Goal: Use online tool/utility: Use online tool/utility

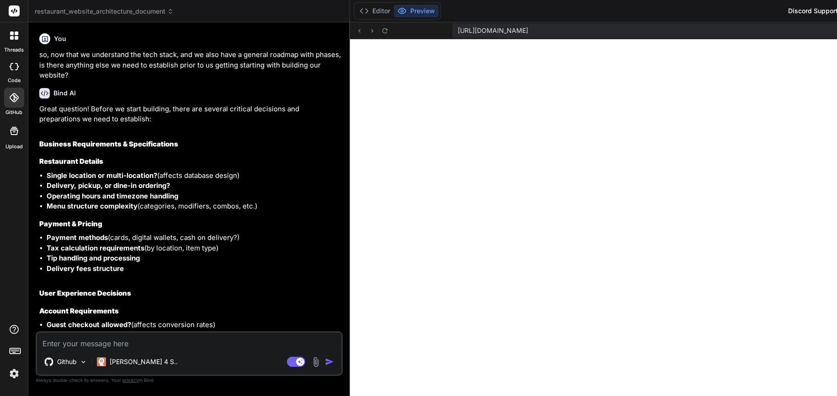
click at [11, 5] on icon at bounding box center [14, 10] width 11 height 11
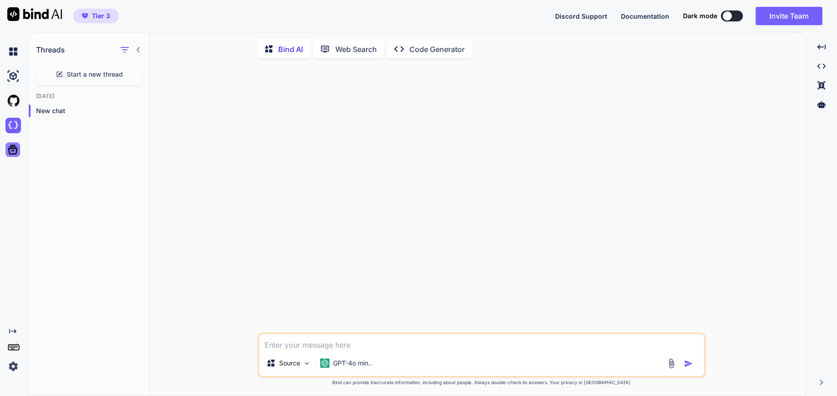
click at [14, 151] on icon at bounding box center [13, 150] width 10 height 10
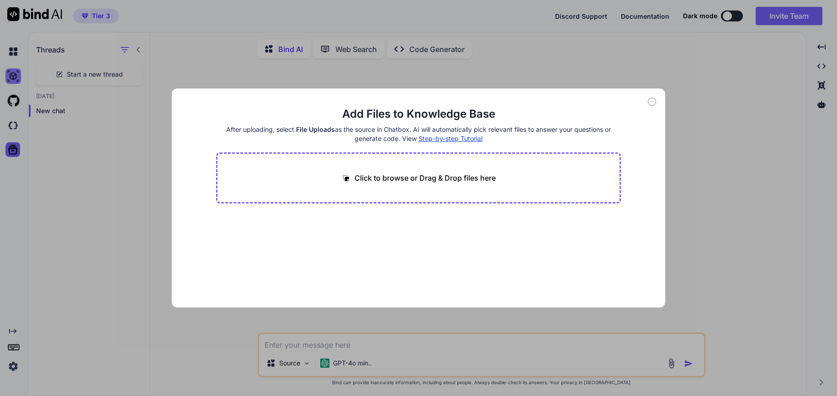
drag, startPoint x: 2, startPoint y: 77, endPoint x: 16, endPoint y: 69, distance: 16.8
click at [2, 77] on div "Add Files to Knowledge Base After uploading, select File Uploads as the source …" at bounding box center [418, 198] width 837 height 396
type textarea "x"
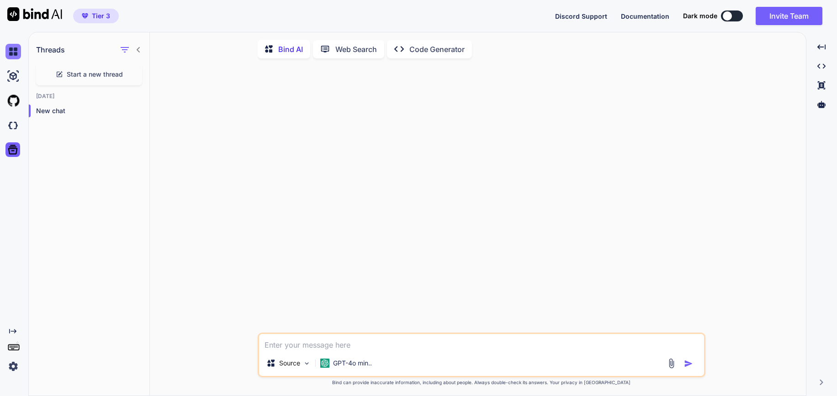
click at [11, 53] on img at bounding box center [13, 52] width 16 height 16
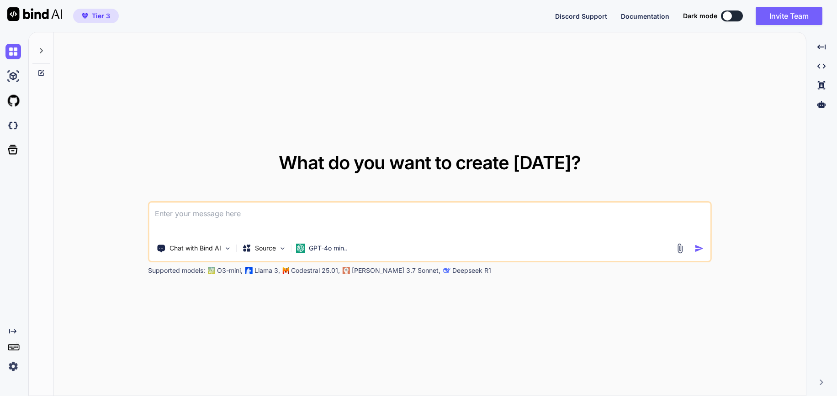
click at [37, 74] on icon at bounding box center [40, 72] width 7 height 7
click at [13, 75] on img at bounding box center [13, 77] width 16 height 16
type textarea "x"
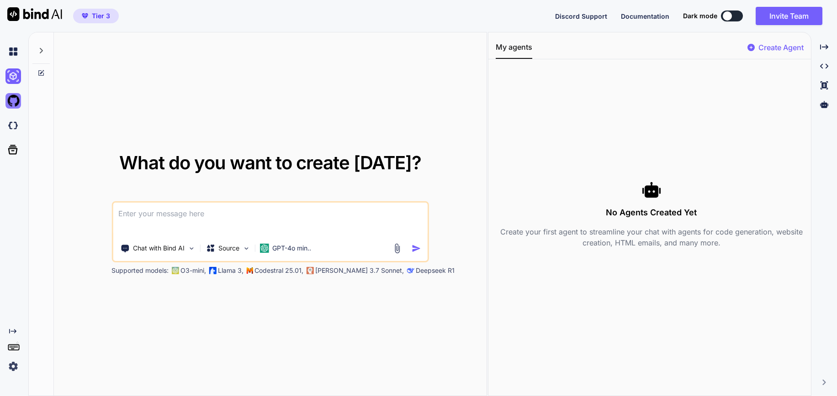
click at [11, 99] on img at bounding box center [13, 101] width 16 height 16
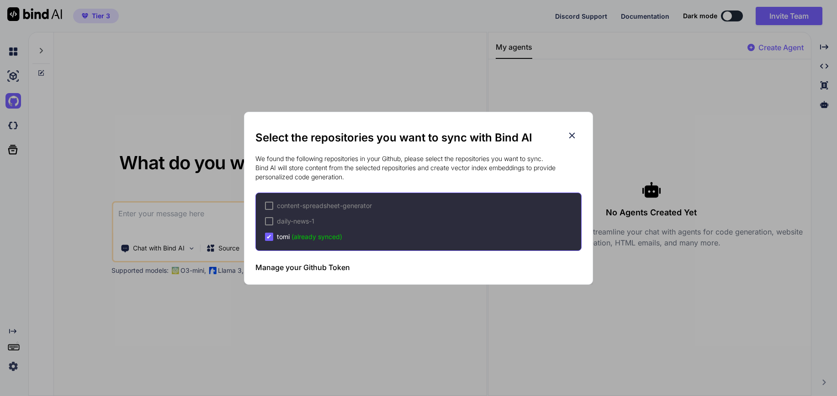
click at [128, 133] on div "Select the repositories you want to sync with Bind AI We found the following re…" at bounding box center [418, 198] width 837 height 396
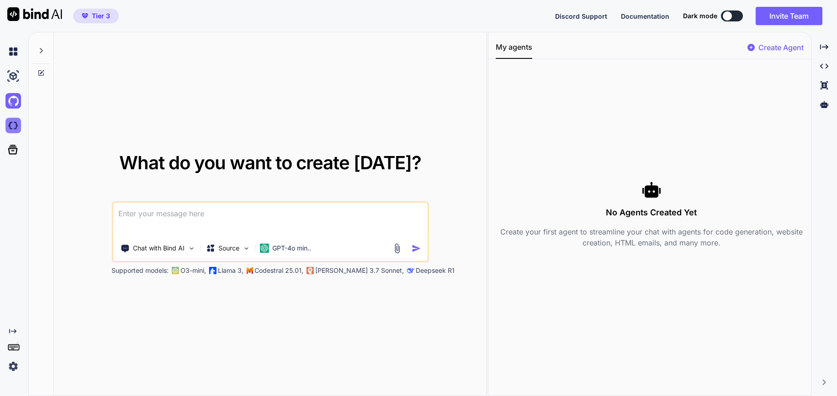
click at [10, 121] on img at bounding box center [13, 126] width 16 height 16
click at [18, 55] on img at bounding box center [13, 52] width 16 height 16
click at [39, 52] on icon at bounding box center [40, 50] width 7 height 7
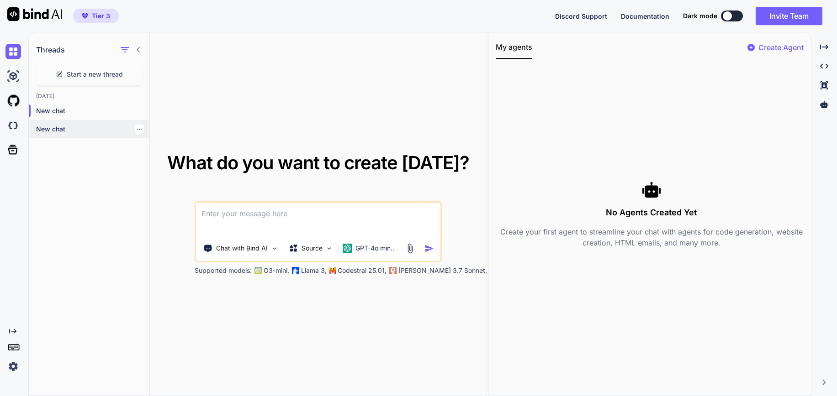
click at [92, 128] on p "New chat" at bounding box center [92, 129] width 113 height 9
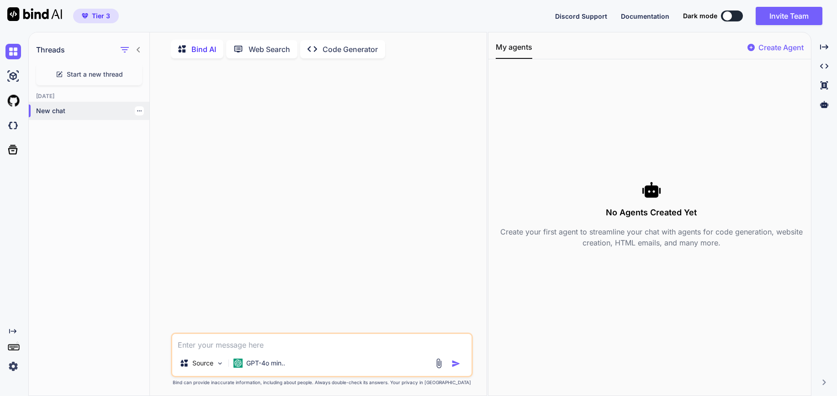
click at [79, 103] on div "New chat" at bounding box center [89, 111] width 121 height 18
click at [16, 47] on img at bounding box center [13, 52] width 16 height 16
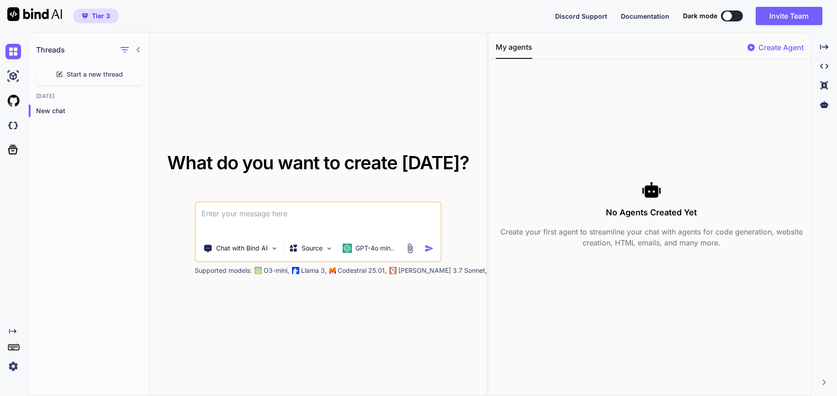
click at [135, 50] on icon at bounding box center [138, 49] width 7 height 7
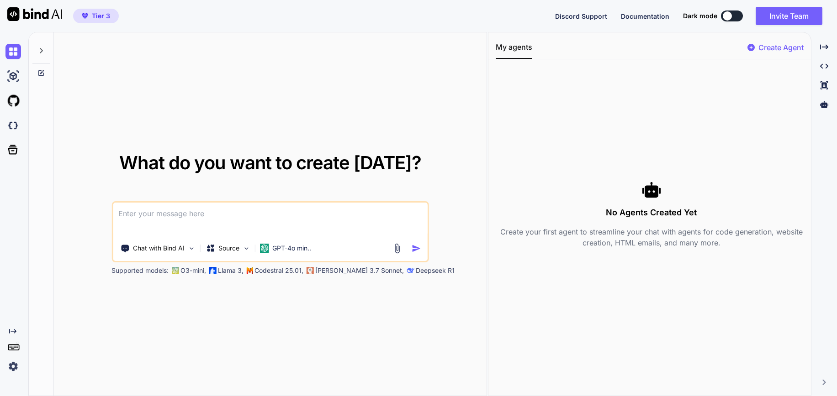
click at [42, 53] on icon at bounding box center [40, 50] width 7 height 7
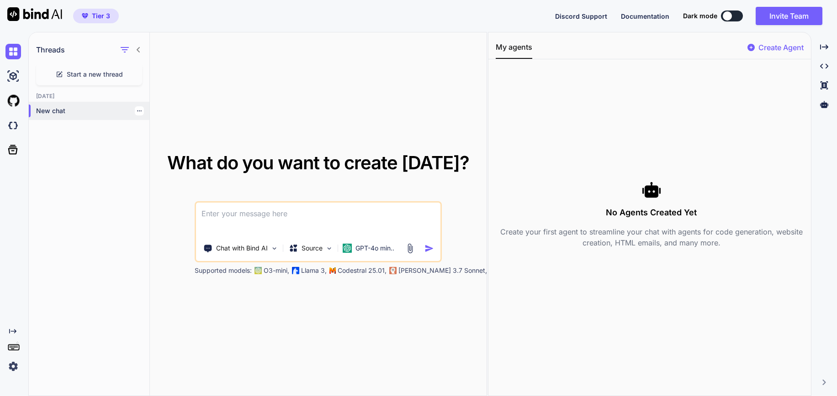
click at [58, 107] on p "New chat" at bounding box center [92, 110] width 113 height 9
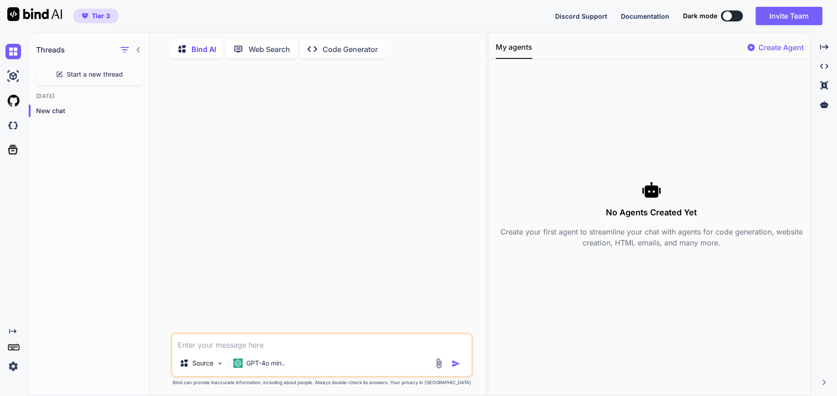
click at [13, 333] on icon "Created with Pixso." at bounding box center [12, 331] width 7 height 7
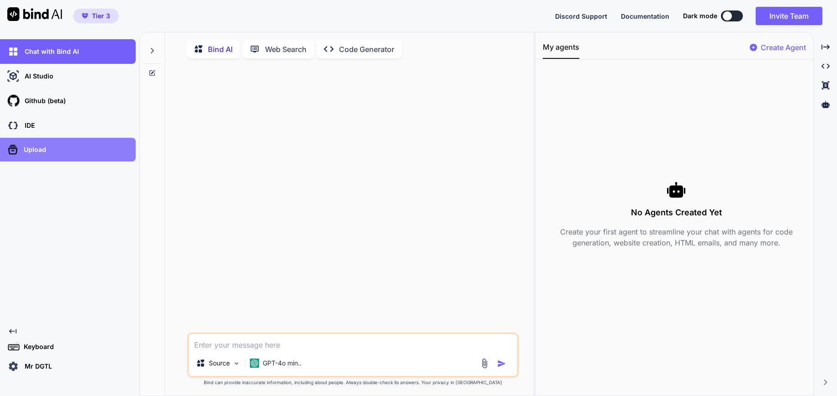
click at [32, 157] on div "Upload" at bounding box center [70, 149] width 130 height 15
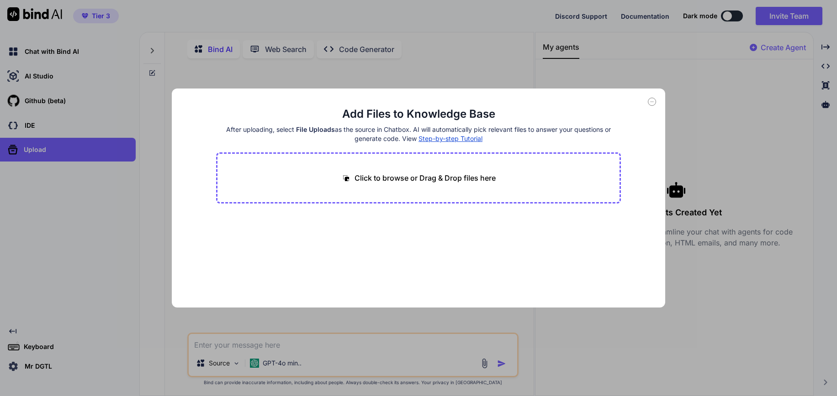
click at [654, 100] on icon at bounding box center [652, 102] width 8 height 8
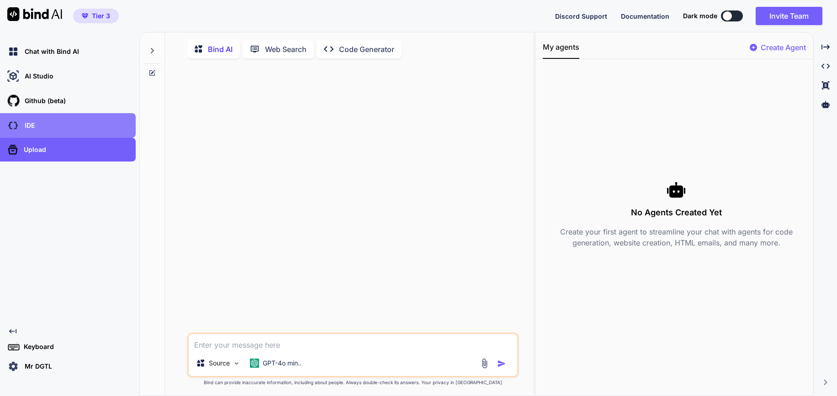
click at [27, 125] on p "IDE" at bounding box center [28, 125] width 14 height 9
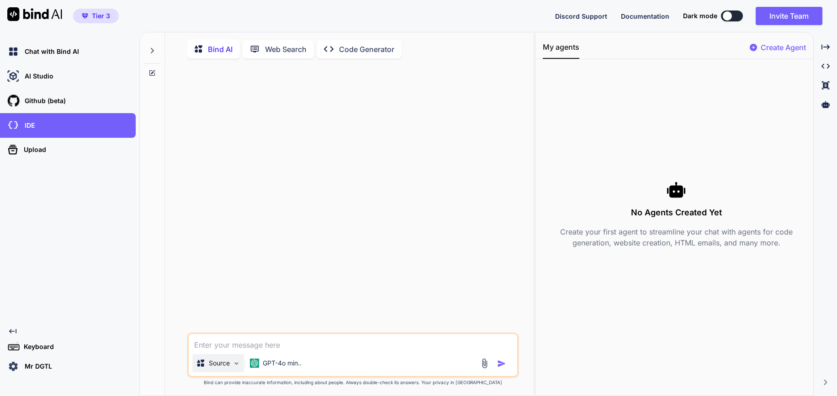
click at [221, 364] on p "Source" at bounding box center [219, 363] width 21 height 9
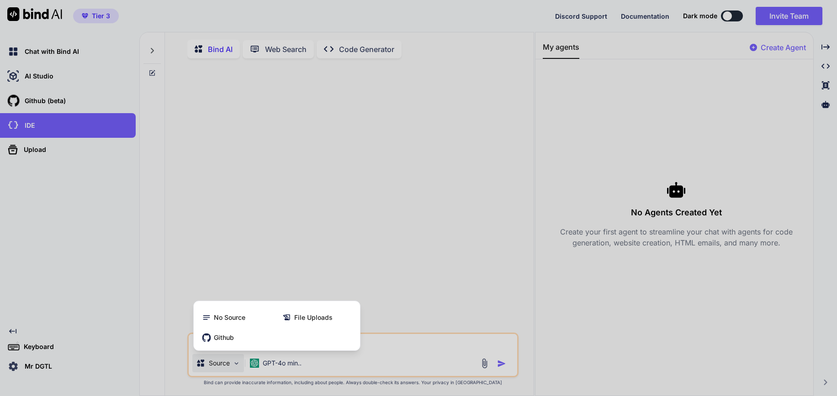
click at [48, 45] on div at bounding box center [418, 198] width 837 height 396
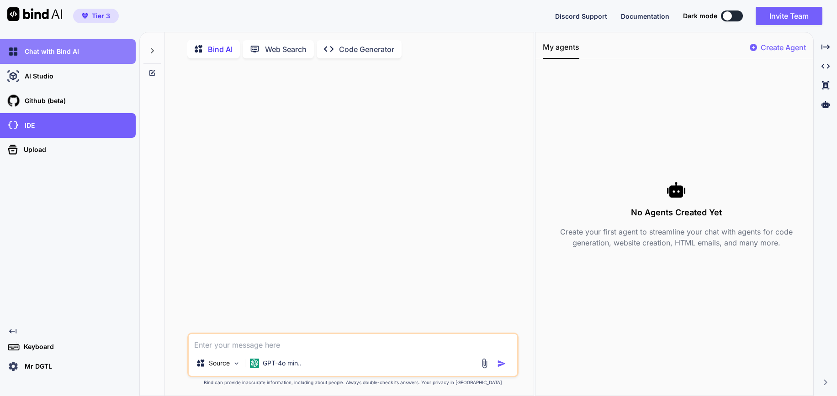
click at [31, 47] on p "Chat with Bind AI" at bounding box center [50, 51] width 58 height 9
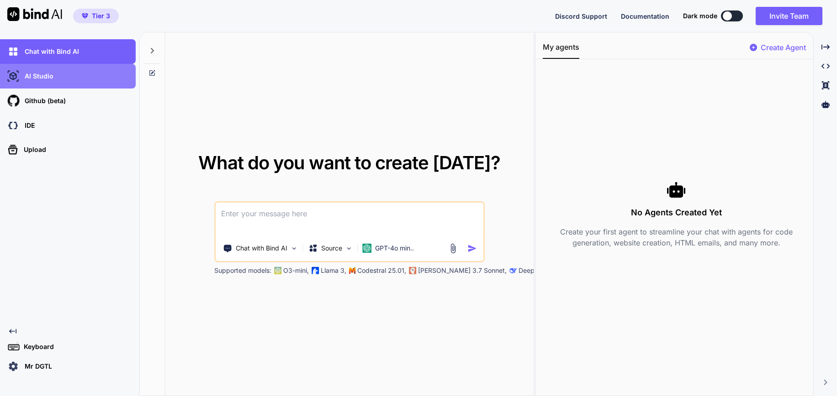
click at [21, 82] on div "AI Studio" at bounding box center [70, 77] width 130 height 16
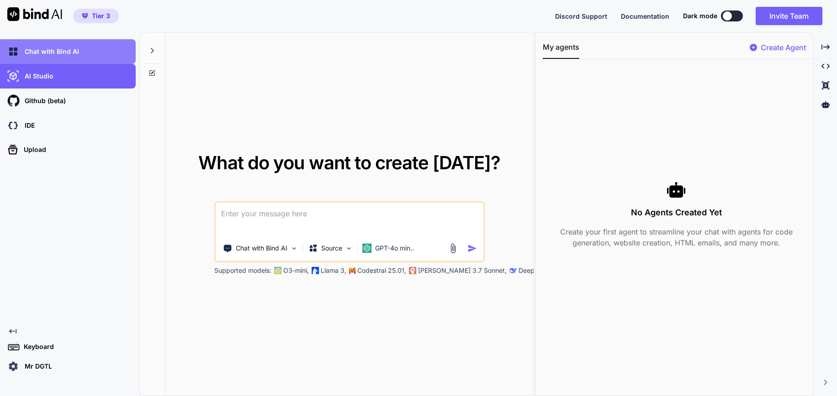
click at [82, 59] on div "Chat with Bind AI" at bounding box center [70, 52] width 130 height 16
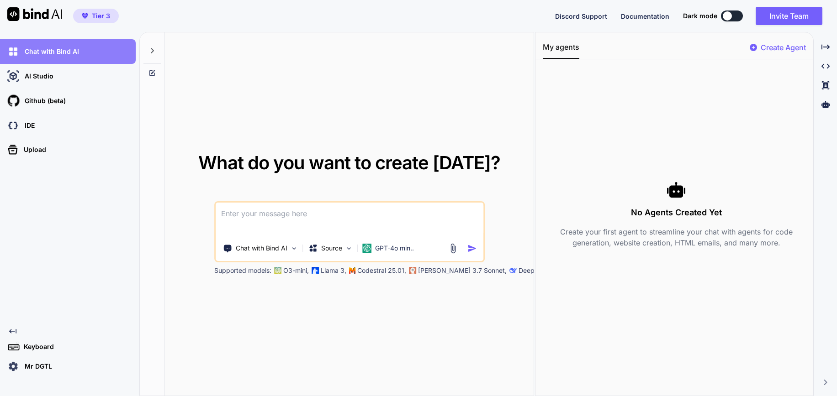
click at [93, 51] on div "Chat with Bind AI" at bounding box center [70, 52] width 130 height 16
click at [149, 47] on icon at bounding box center [151, 50] width 7 height 7
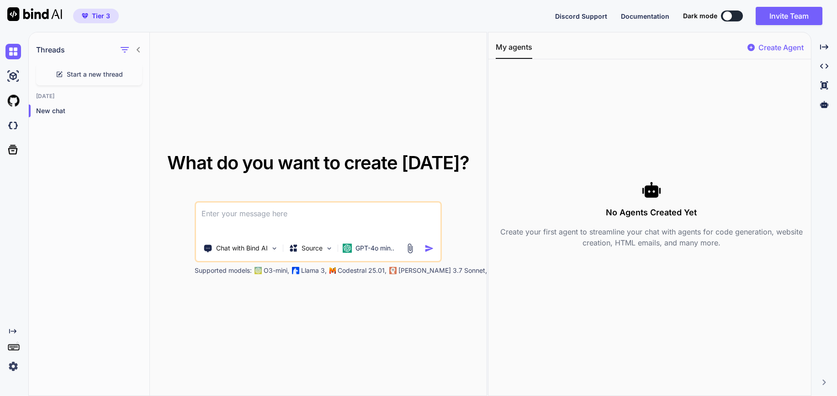
click at [133, 47] on div at bounding box center [130, 49] width 24 height 13
click at [136, 47] on icon at bounding box center [138, 49] width 7 height 7
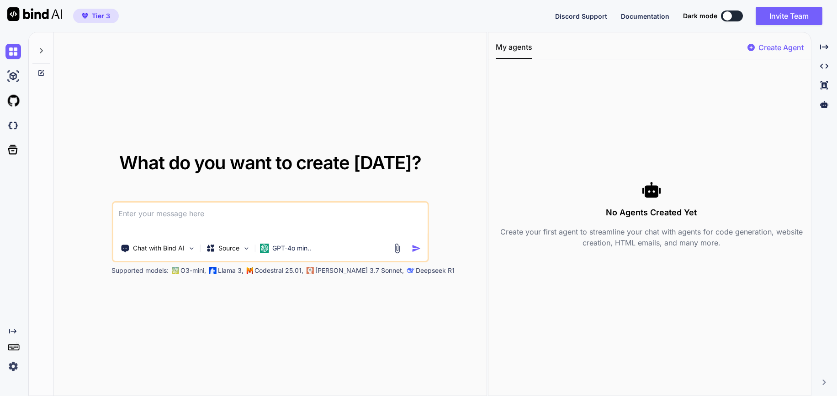
click at [11, 330] on icon "Created with Pixso." at bounding box center [12, 331] width 7 height 7
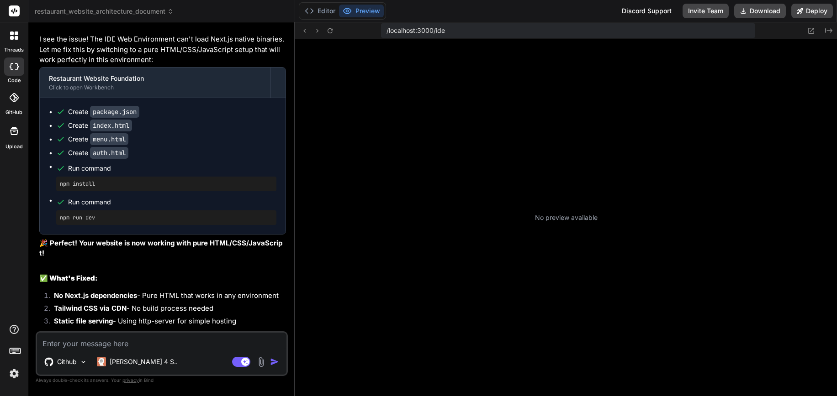
scroll to position [538, 0]
type textarea "x"
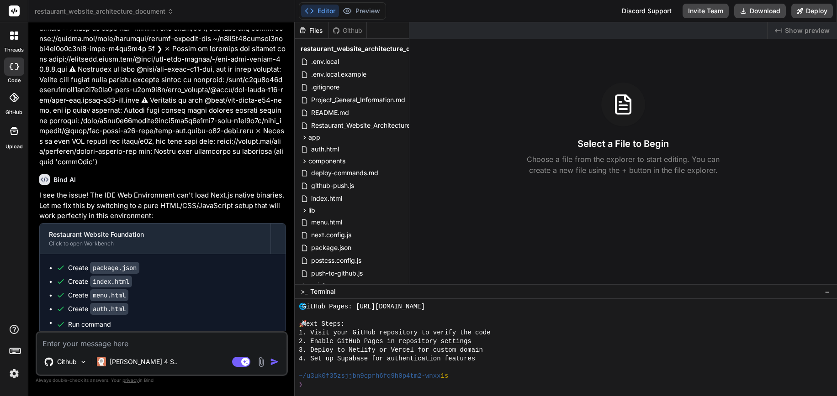
scroll to position [0, 0]
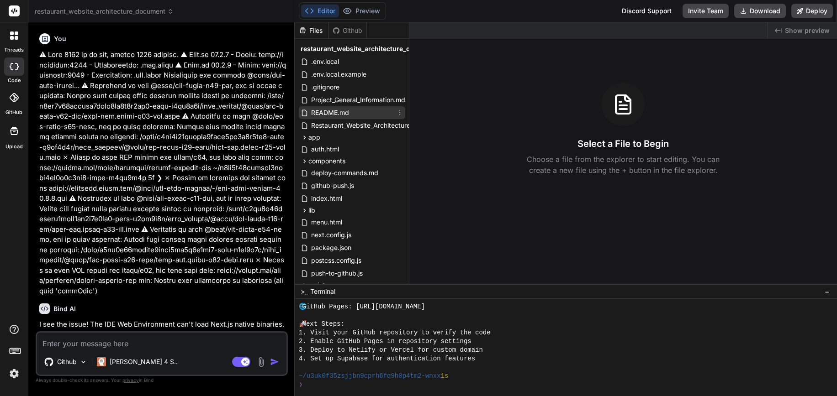
click at [376, 114] on div "README.md" at bounding box center [352, 112] width 106 height 13
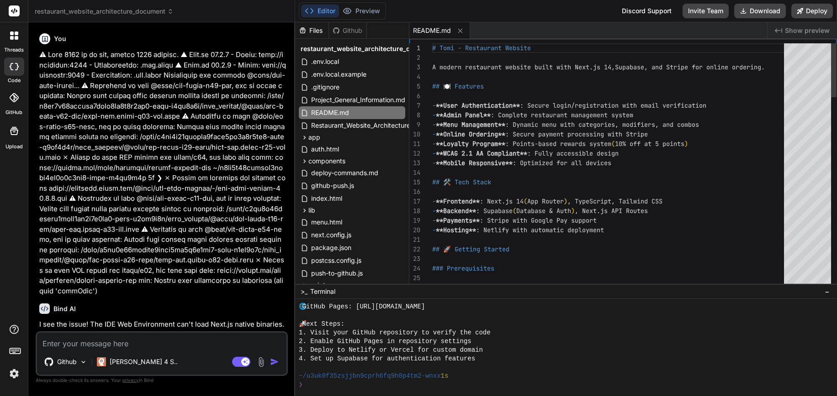
drag, startPoint x: 427, startPoint y: 47, endPoint x: 504, endPoint y: 95, distance: 90.2
click at [507, 96] on div "1 2 3 4 5 6 7 8 9 10 11 12 13 14 15 16 17 18 19 20 21 22 23 24 25 26 # Tomi - R…" at bounding box center [622, 165] width 427 height 245
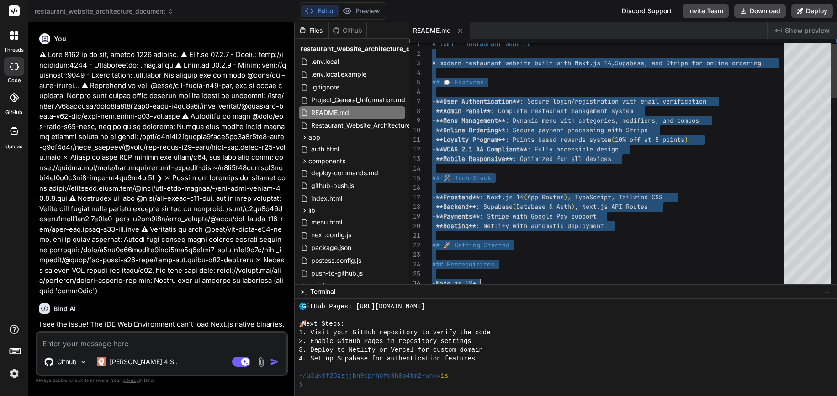
type textarea "# Tomi - Restaurant Website A modern restaurant website built with Next.js 14, …"
type textarea "x"
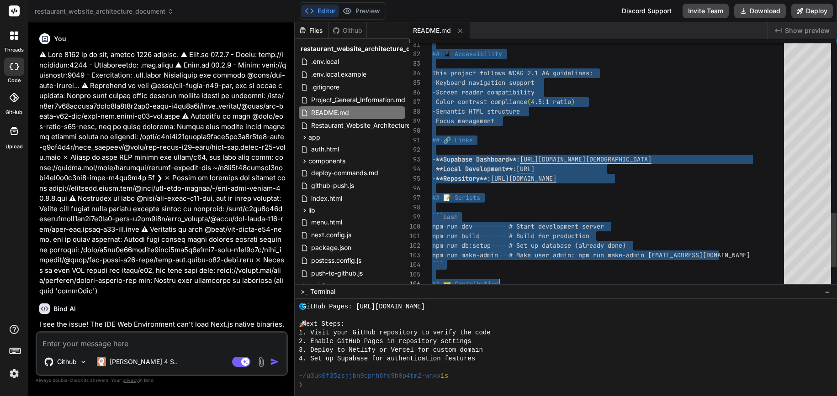
type textarea "# Tomi - Restaurant Website A modern restaurant website built with Next.js 14, …"
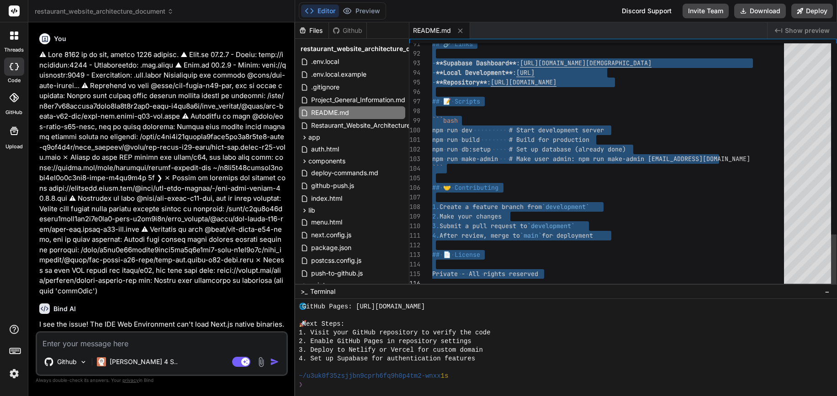
drag, startPoint x: 432, startPoint y: 49, endPoint x: 632, endPoint y: 292, distance: 314.4
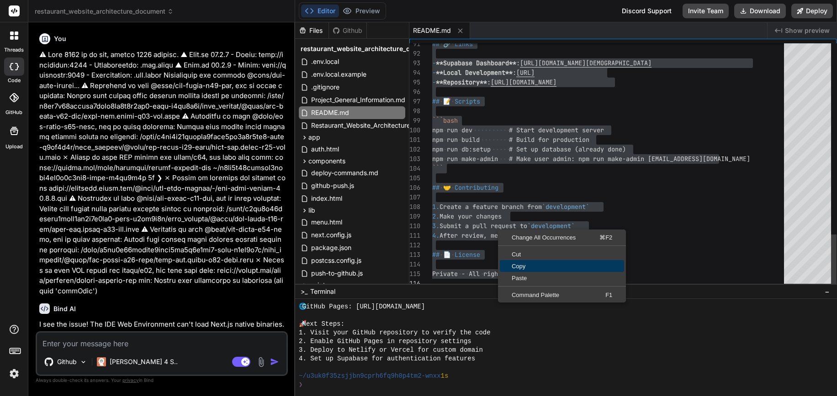
click at [564, 264] on span "Copy" at bounding box center [562, 267] width 124 height 6
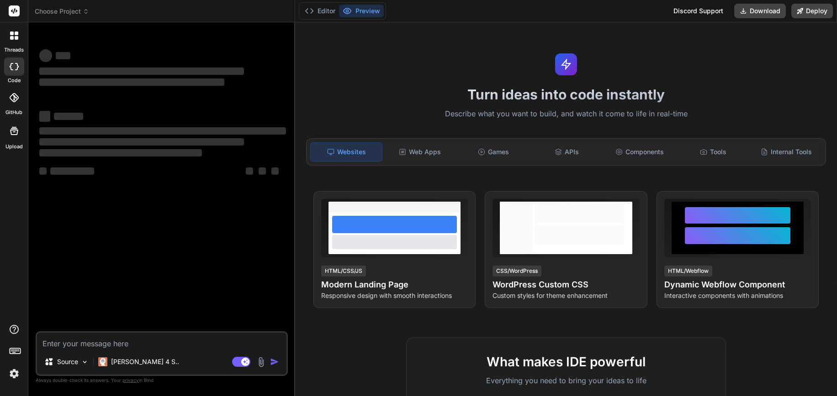
type textarea "x"
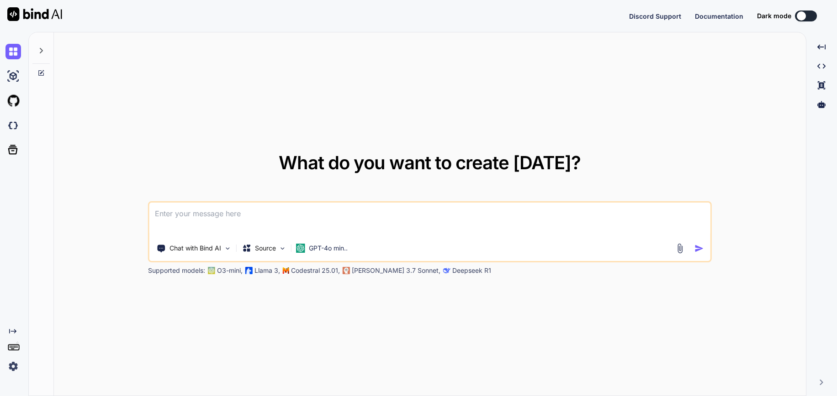
type textarea "x"
